Goal: Communication & Community: Answer question/provide support

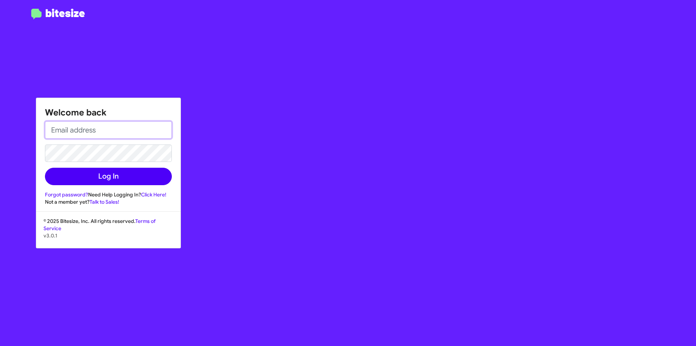
type input "[EMAIL_ADDRESS][DOMAIN_NAME]"
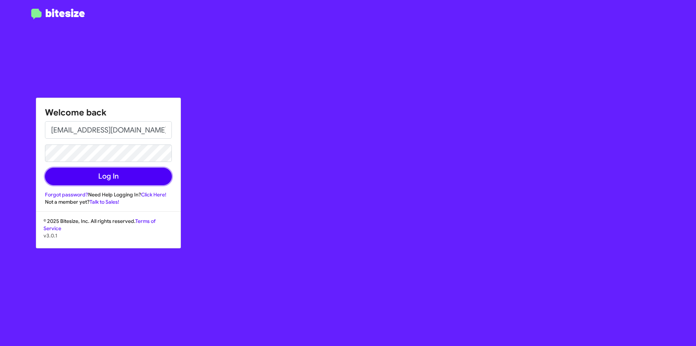
click at [130, 175] on button "Log In" at bounding box center [108, 176] width 127 height 17
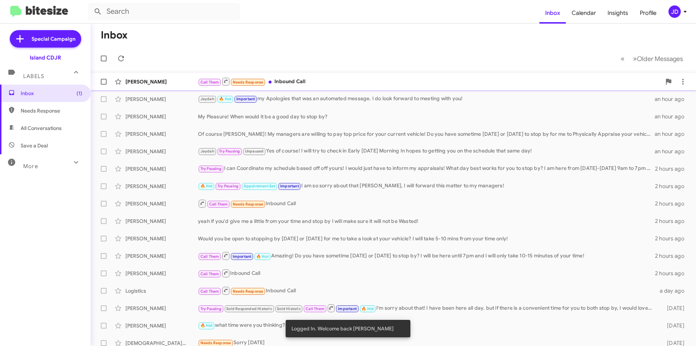
click at [283, 79] on div "Call Them Needs Response Inbound Call" at bounding box center [429, 81] width 463 height 9
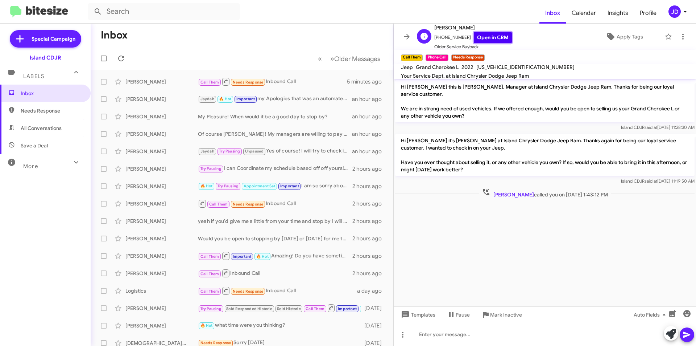
click at [480, 41] on link "Open in CRM" at bounding box center [493, 37] width 38 height 11
click at [459, 334] on div at bounding box center [545, 333] width 302 height 23
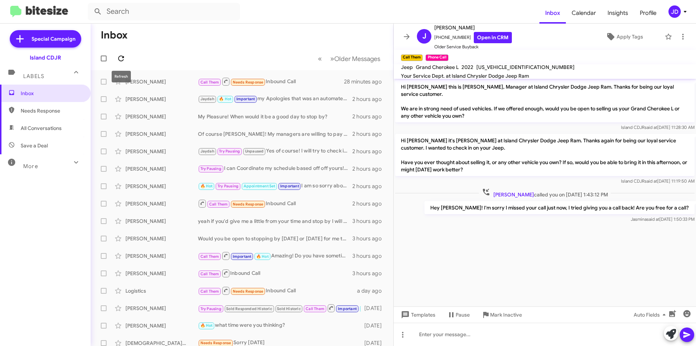
click at [121, 58] on icon at bounding box center [121, 58] width 9 height 9
click at [404, 35] on icon at bounding box center [407, 36] width 9 height 9
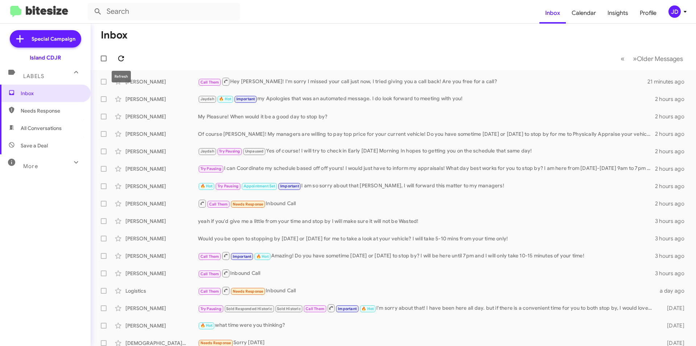
click at [117, 58] on icon at bounding box center [121, 58] width 9 height 9
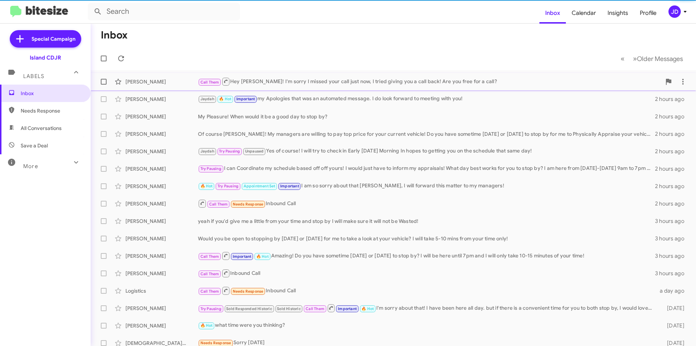
click at [157, 86] on div "[PERSON_NAME] Call Them Hey [PERSON_NAME]! I'm sorry I missed your call just no…" at bounding box center [393, 81] width 594 height 15
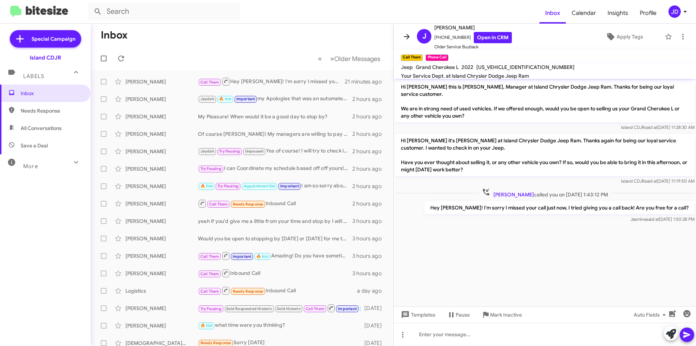
click at [406, 36] on icon at bounding box center [407, 36] width 6 height 5
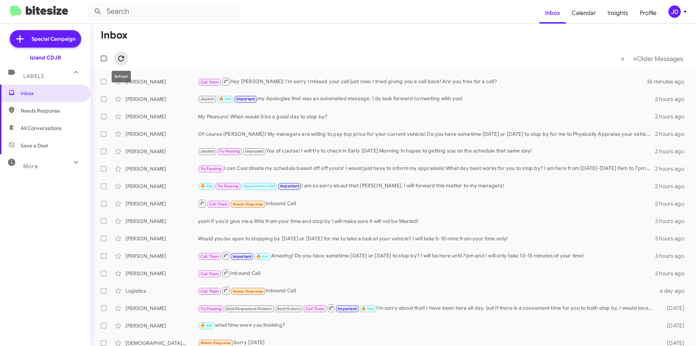
click at [126, 54] on span at bounding box center [121, 58] width 15 height 9
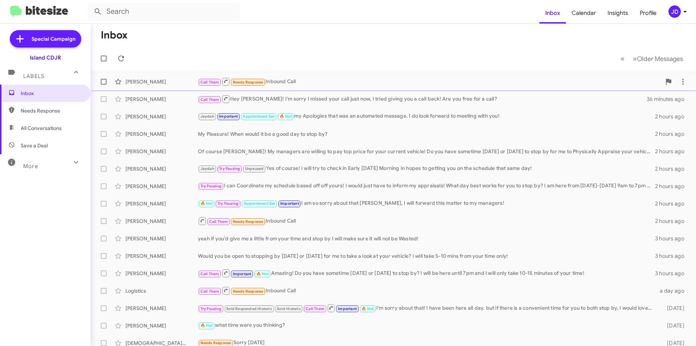
click at [171, 74] on span "[PERSON_NAME] Call Them Needs Response Inbound Call a minute ago" at bounding box center [394, 81] width 606 height 17
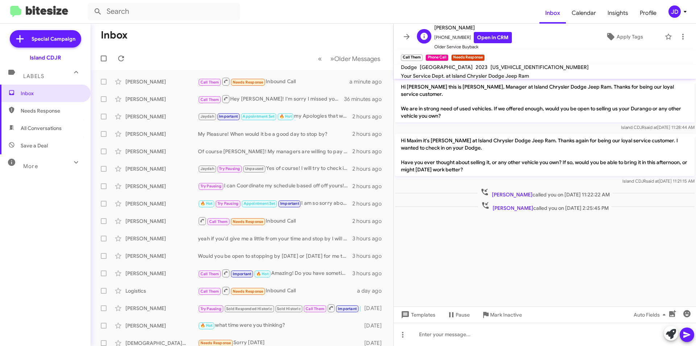
click at [488, 47] on span "Older Service Buyback" at bounding box center [473, 46] width 78 height 7
click at [487, 37] on link "Open in CRM" at bounding box center [493, 37] width 38 height 11
